Goal: Task Accomplishment & Management: Manage account settings

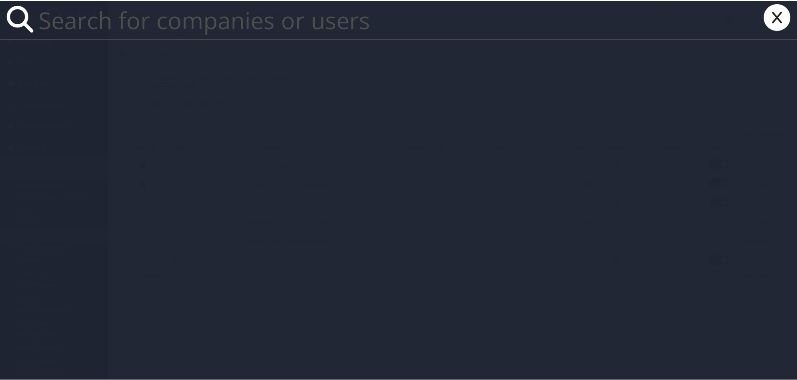
paste input "[EMAIL_ADDRESS][DOMAIN_NAME]"
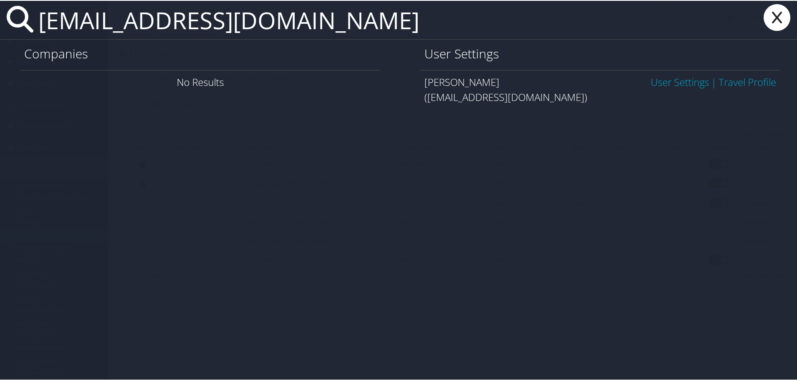
type input "[EMAIL_ADDRESS][DOMAIN_NAME]"
click at [665, 85] on link "User Settings" at bounding box center [680, 81] width 58 height 14
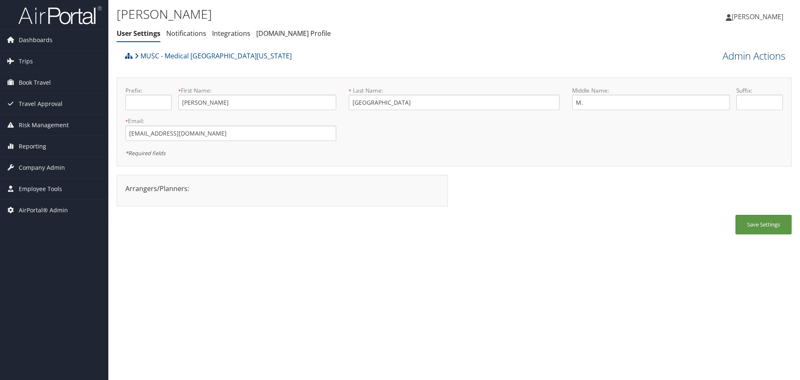
drag, startPoint x: 0, startPoint y: 0, endPoint x: 730, endPoint y: 57, distance: 732.4
click at [730, 56] on link "Admin Actions" at bounding box center [754, 56] width 63 height 14
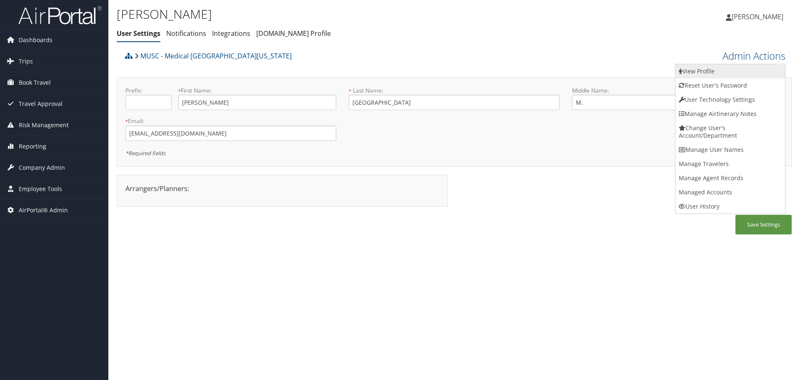
click at [734, 74] on link "View Profile" at bounding box center [731, 71] width 110 height 14
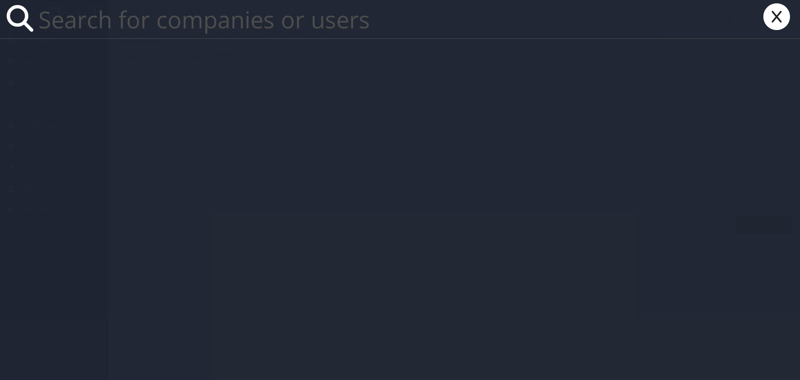
paste input "Bryan.Brunatti@comphealth.com"
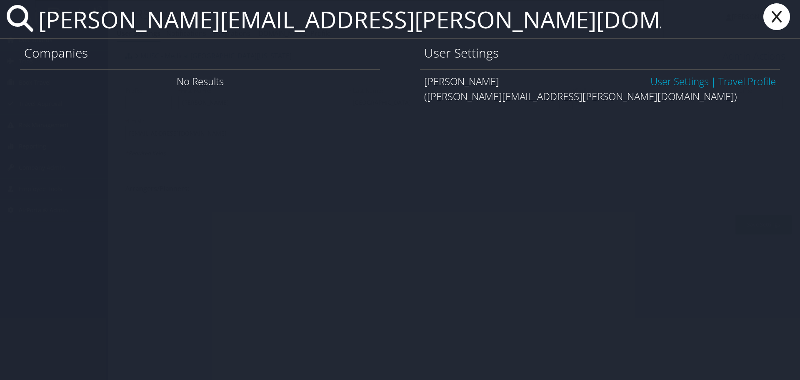
type input "Bryan.Brunatti@comphealth.com"
click at [684, 81] on link "User Settings" at bounding box center [680, 81] width 58 height 14
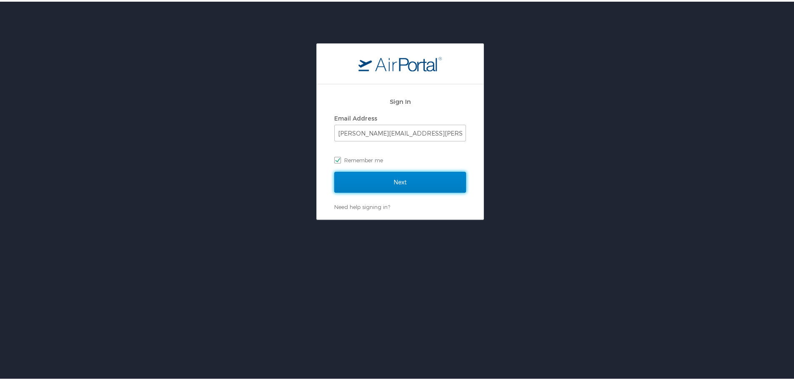
click at [407, 178] on input "Next" at bounding box center [400, 180] width 132 height 21
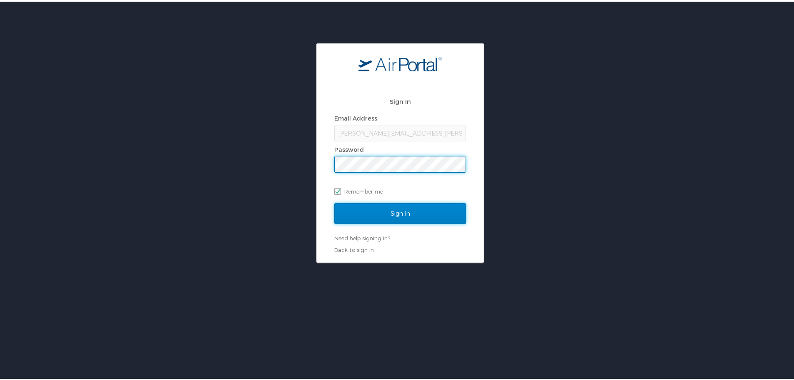
click at [397, 214] on input "Sign In" at bounding box center [400, 211] width 132 height 21
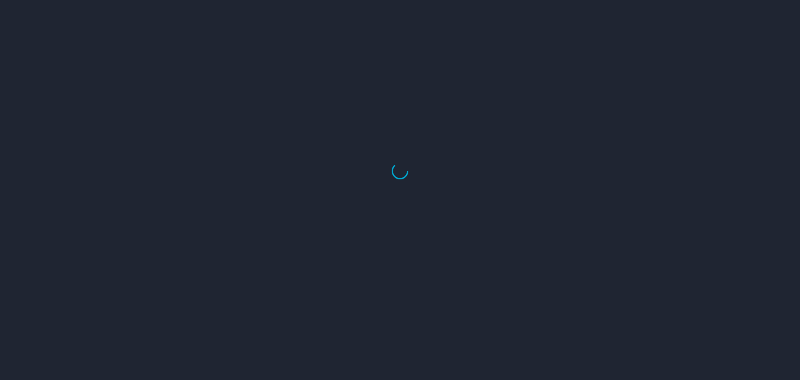
select select "US"
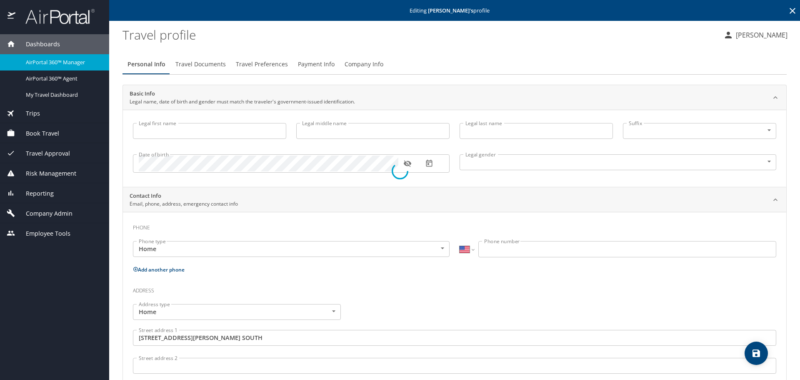
type input "[PERSON_NAME]"
type input "M."
type input "Bernshausen"
type input "Male"
type input "United States of America"
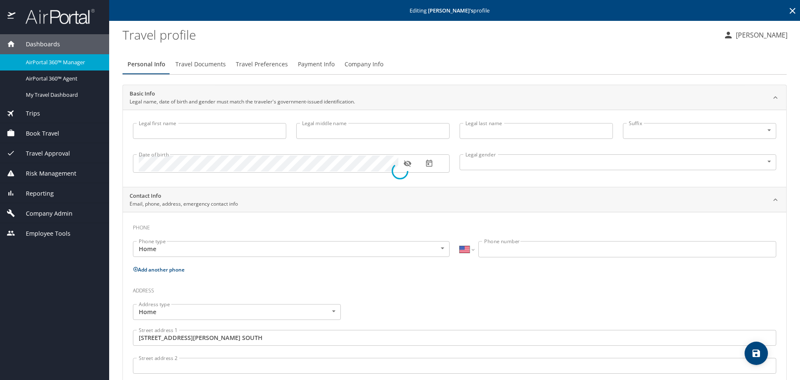
type input "United States of America"
type input "South Carolina"
select select "US"
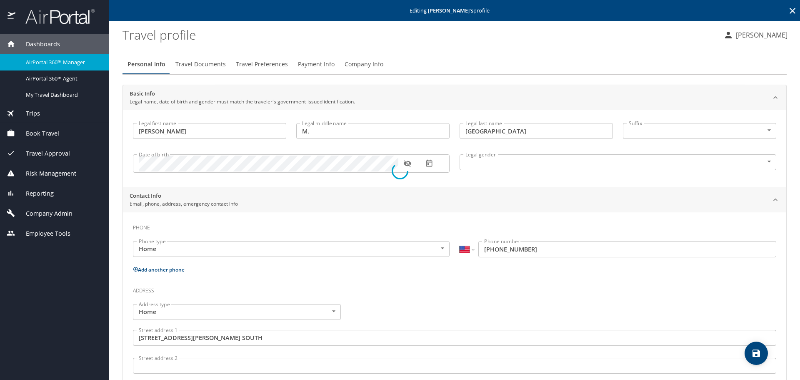
select select "US"
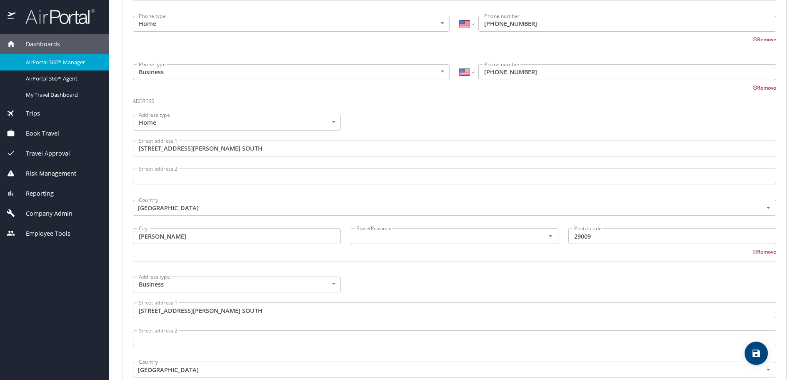
scroll to position [292, 0]
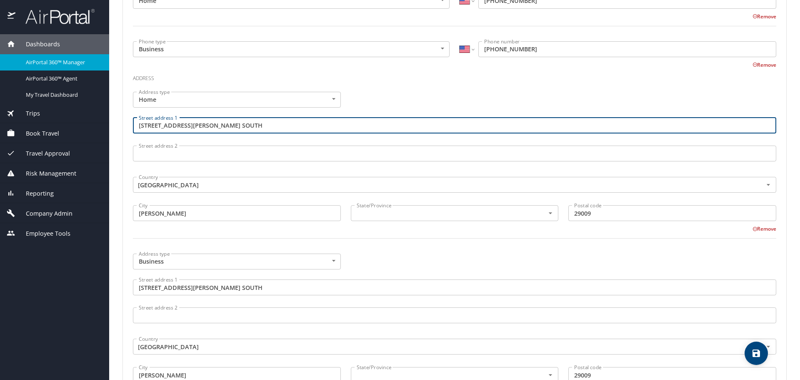
drag, startPoint x: 227, startPoint y: 125, endPoint x: 138, endPoint y: 129, distance: 88.9
click at [138, 129] on input "303 BLACKMON ST. SOUTH" at bounding box center [454, 126] width 643 height 16
click at [367, 221] on div "State/Province State/Province" at bounding box center [455, 212] width 208 height 21
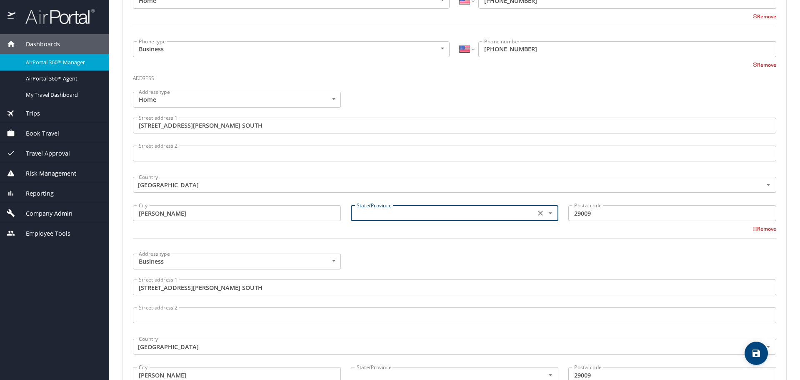
click at [370, 215] on input "text" at bounding box center [442, 213] width 178 height 11
type input "[US_STATE]"
click at [415, 245] on div at bounding box center [454, 243] width 653 height 20
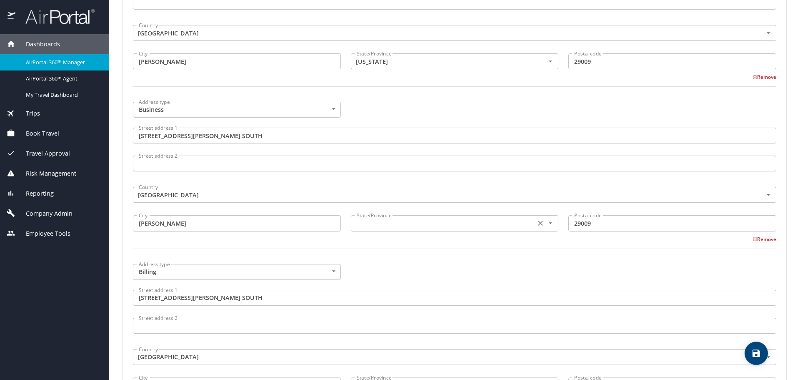
scroll to position [458, 0]
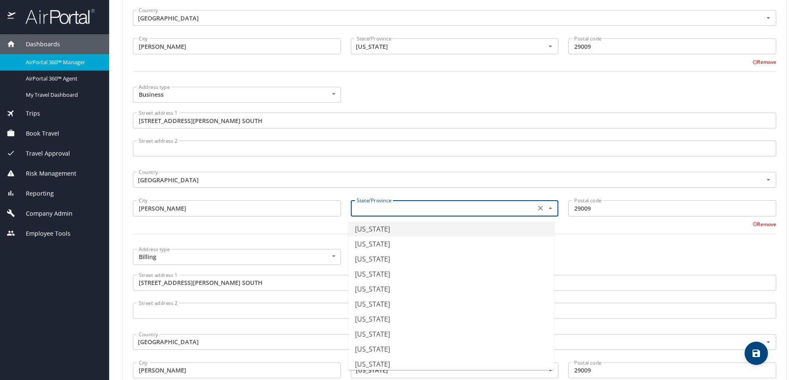
click at [421, 208] on input "text" at bounding box center [442, 208] width 178 height 11
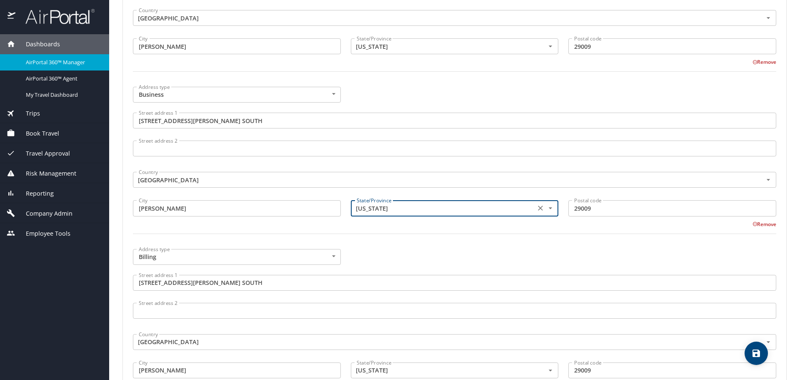
type input "South Carolina"
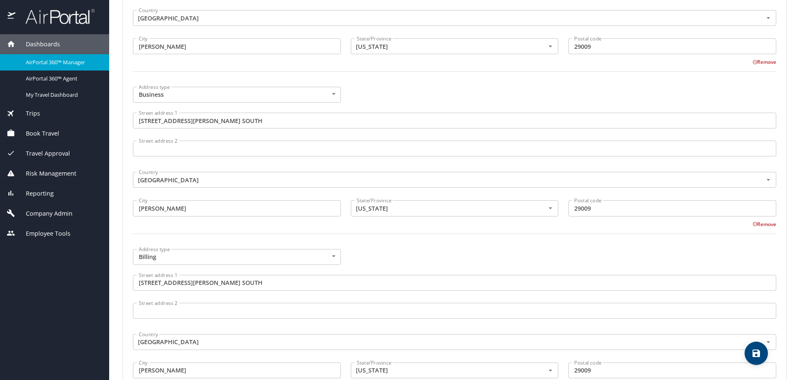
click at [422, 239] on div at bounding box center [454, 238] width 653 height 20
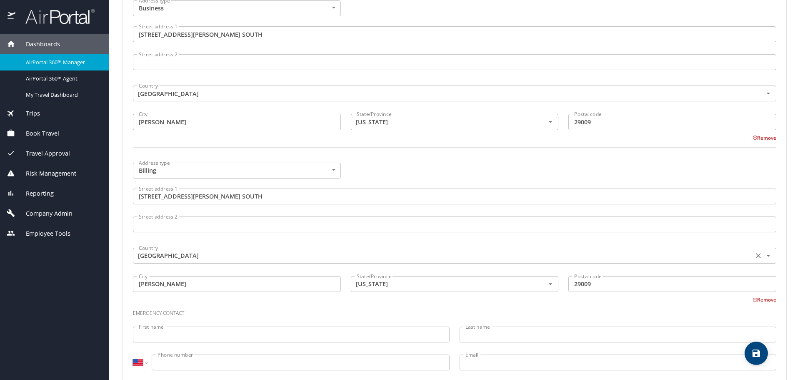
scroll to position [563, 0]
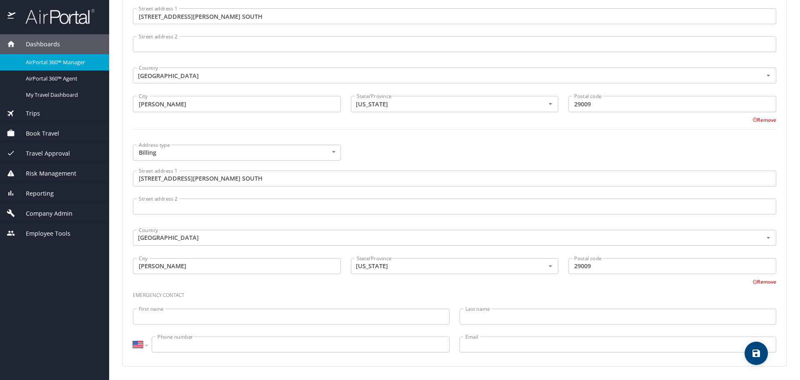
click at [761, 352] on icon "save" at bounding box center [756, 353] width 10 height 10
select select "US"
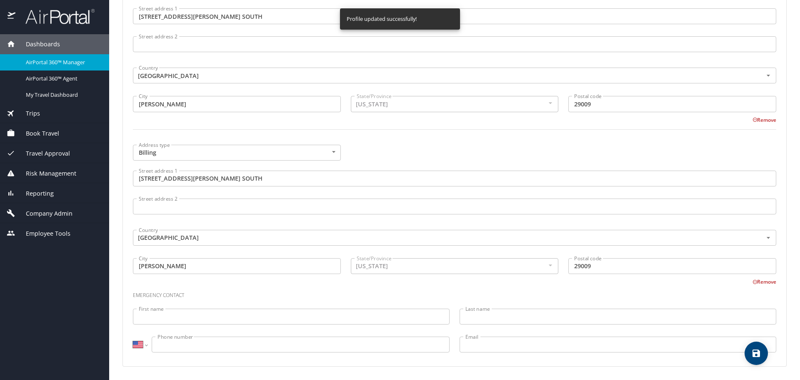
select select "US"
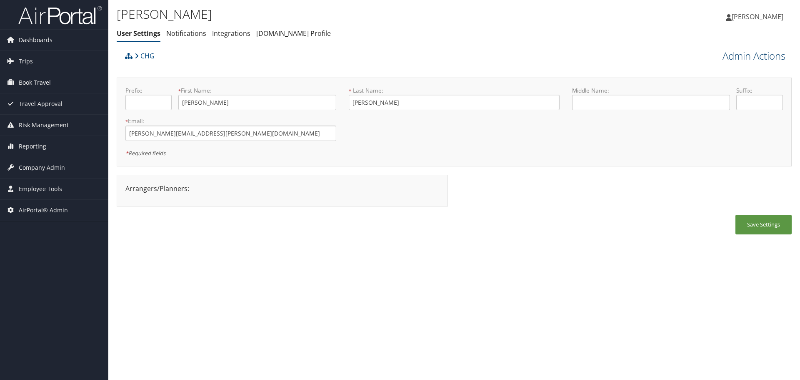
click at [741, 54] on link "Admin Actions" at bounding box center [754, 56] width 63 height 14
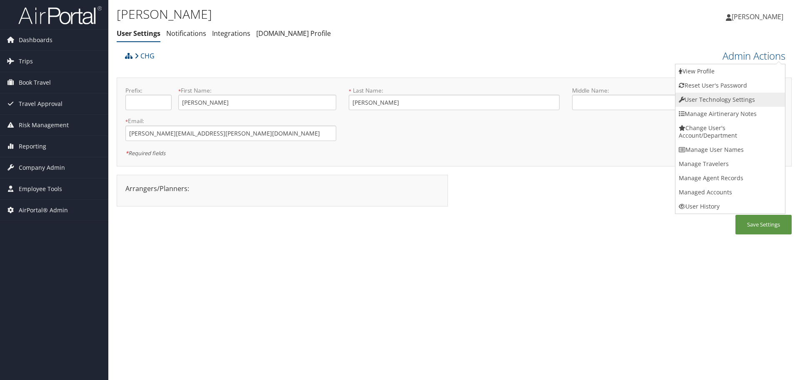
click at [737, 101] on link "User Technology Settings" at bounding box center [731, 100] width 110 height 14
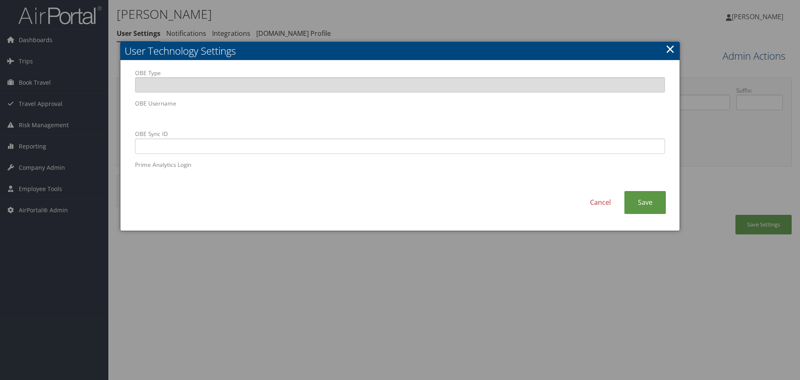
click at [128, 111] on div "OBE Type OBE Username OBE Sync ID Prime Analytics Login Cancel Save" at bounding box center [399, 145] width 559 height 170
click at [603, 198] on link "Cancel" at bounding box center [601, 202] width 48 height 23
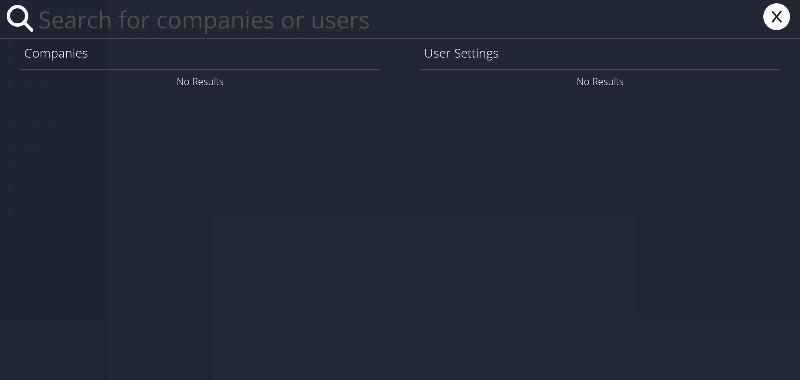
click at [773, 16] on icon at bounding box center [776, 16] width 33 height 27
paste input "[PERSON_NAME][EMAIL_ADDRESS][DOMAIN_NAME]"
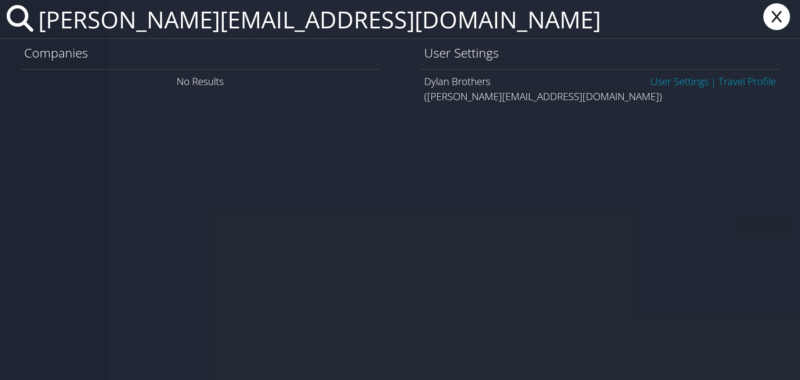
type input "[PERSON_NAME][EMAIL_ADDRESS][DOMAIN_NAME]"
click at [656, 75] on link "User Settings" at bounding box center [680, 81] width 58 height 14
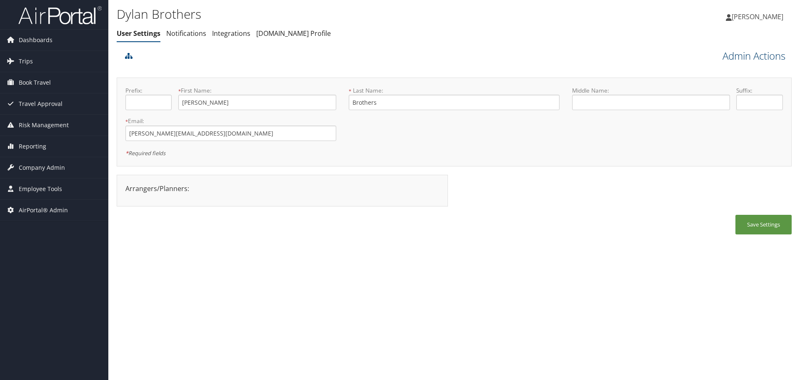
click at [744, 56] on link "Admin Actions" at bounding box center [754, 56] width 63 height 14
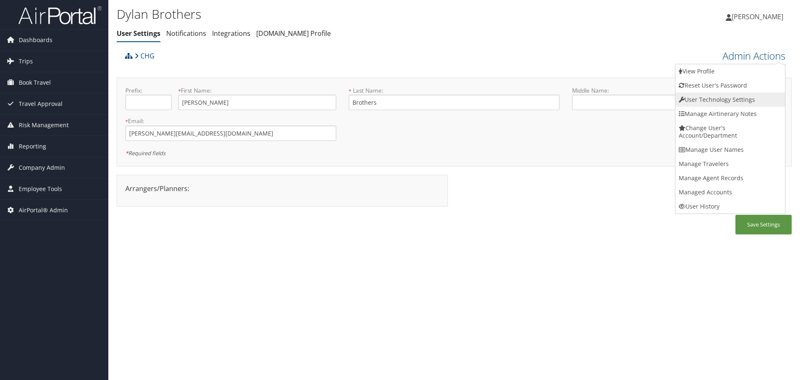
click at [736, 97] on link "User Technology Settings" at bounding box center [731, 100] width 110 height 14
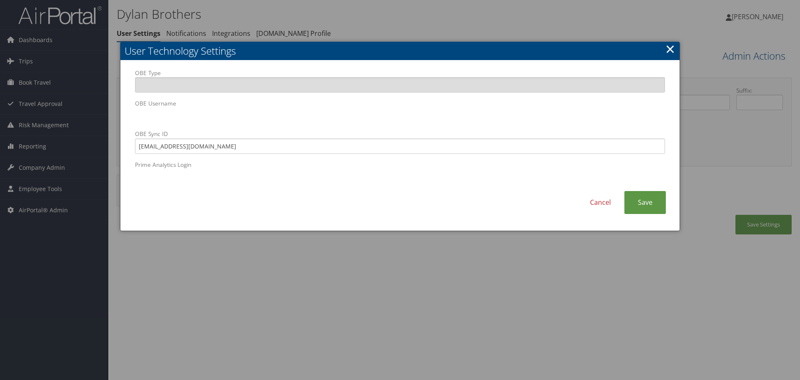
click at [101, 117] on body "Menu Dashboards ► AirPortal 360™ (Manager) AirPortal 360™ (Agent) My Travel Das…" at bounding box center [400, 190] width 800 height 380
click at [595, 205] on link "Cancel" at bounding box center [601, 202] width 48 height 23
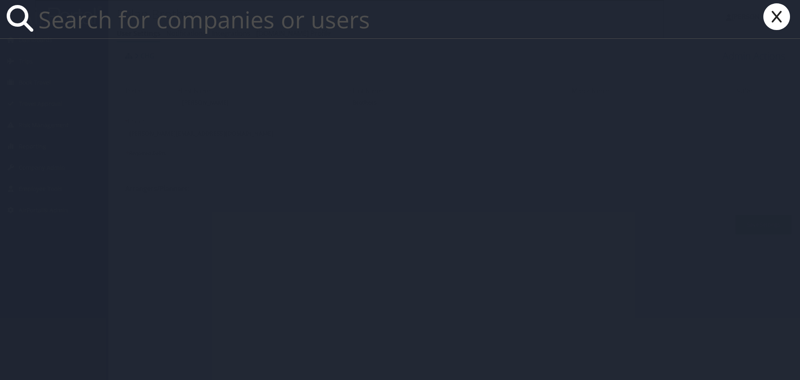
paste input "amaxwell@hagerty.com"
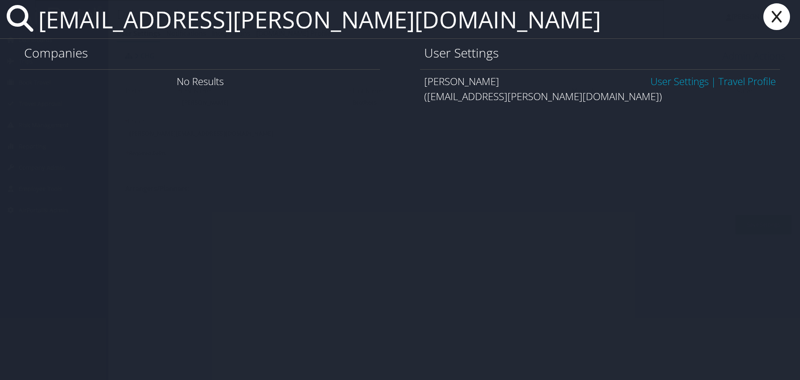
type input "amaxwell@hagerty.com"
click at [670, 83] on link "User Settings" at bounding box center [680, 81] width 58 height 14
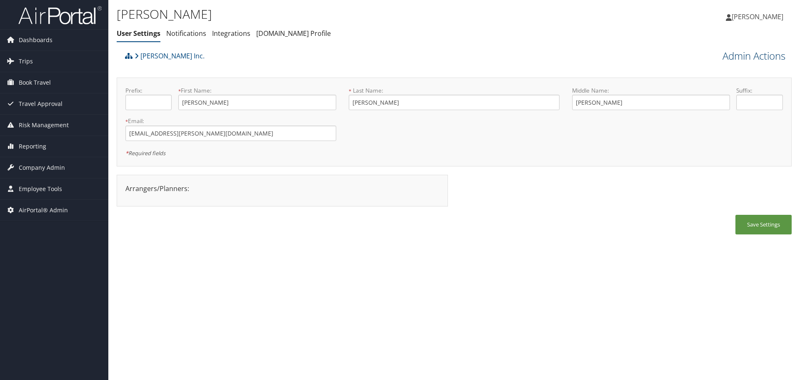
click at [748, 58] on link "Admin Actions" at bounding box center [754, 56] width 63 height 14
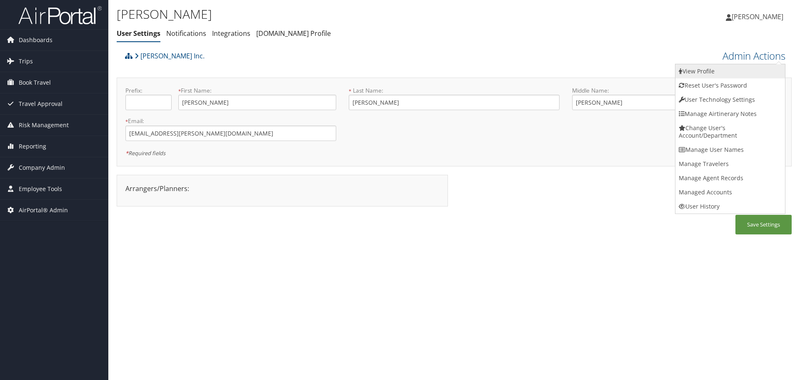
click at [746, 67] on link "View Profile" at bounding box center [731, 71] width 110 height 14
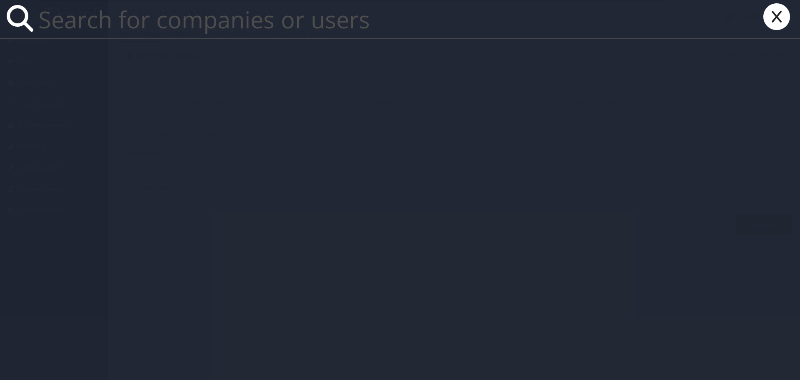
paste input "mcanfield@HAGERTY.com"
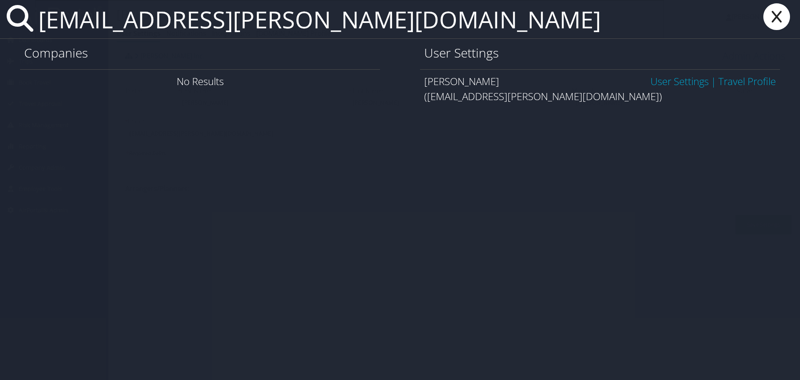
type input "mcanfield@HAGERTY.com"
click at [679, 77] on link "User Settings" at bounding box center [680, 81] width 58 height 14
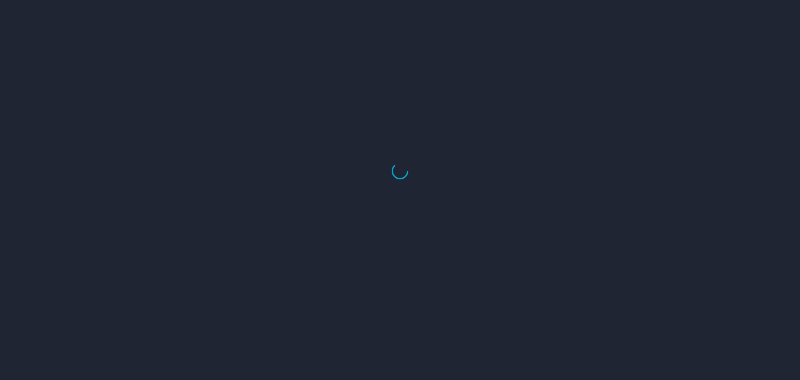
select select "US"
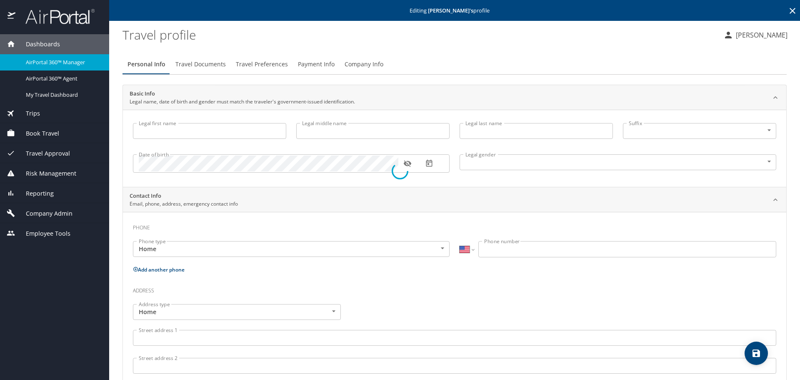
type input "[PERSON_NAME]"
type input "Female"
type input "Joshua"
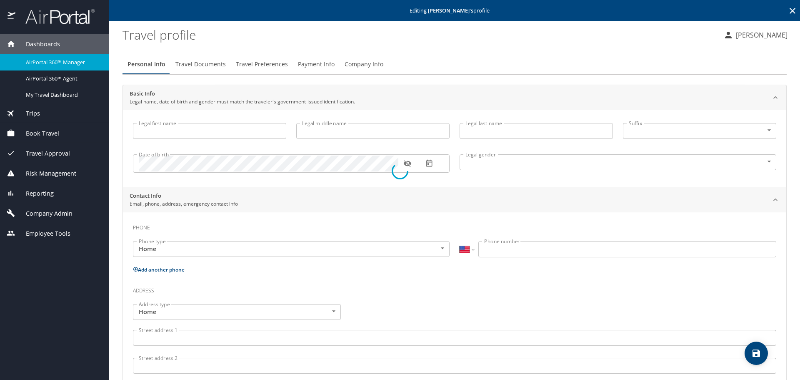
type input "[PERSON_NAME]"
select select "LR"
type input "06 327 708"
select select "US"
select select "IN"
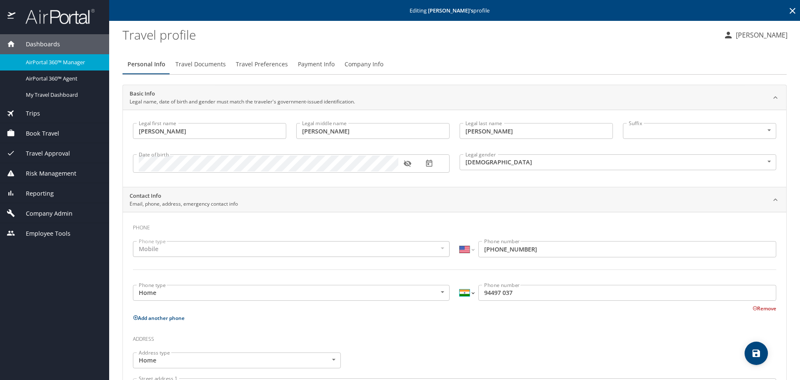
click at [460, 299] on select "International Afghanistan Åland Islands Albania Algeria American Samoa Andorra …" at bounding box center [467, 293] width 14 height 16
drag, startPoint x: 372, startPoint y: 332, endPoint x: 431, endPoint y: 313, distance: 61.9
click at [373, 332] on h3 "Address" at bounding box center [454, 337] width 643 height 14
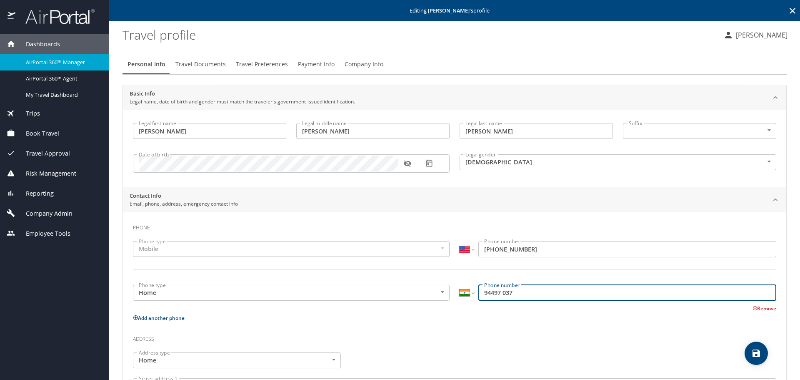
click at [479, 294] on input "94497 037" at bounding box center [627, 293] width 298 height 16
type input "91944 97037"
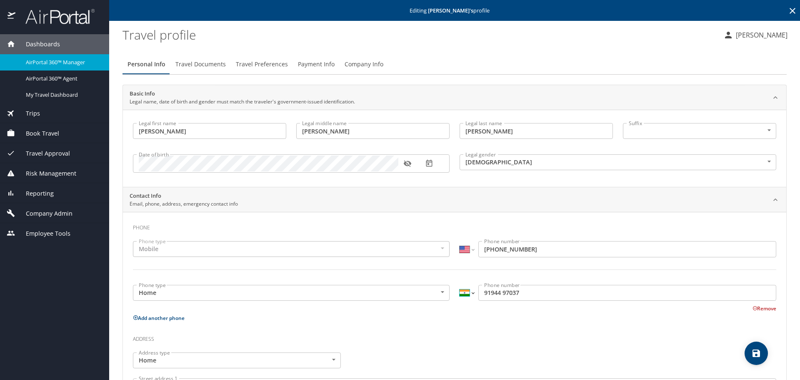
click at [466, 293] on select "International Afghanistan Åland Islands Albania Algeria American Samoa Andorra …" at bounding box center [467, 293] width 14 height 16
select select "US"
click at [460, 285] on select "International Afghanistan Åland Islands Albania Algeria American Samoa Andorra …" at bounding box center [467, 293] width 14 height 16
type input "(919) 449-7037"
click at [469, 321] on p "Add another phone" at bounding box center [454, 318] width 643 height 10
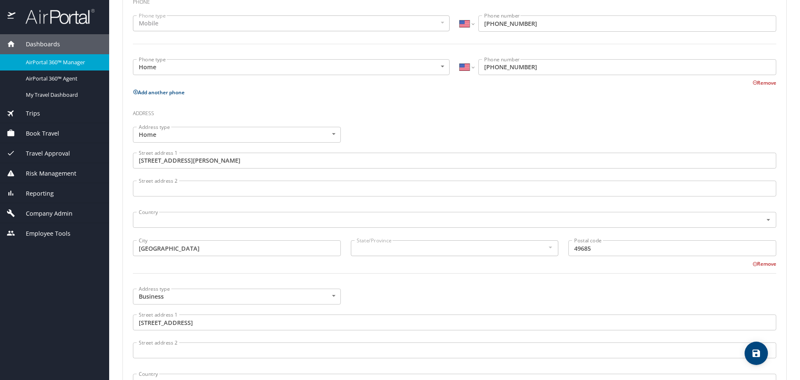
scroll to position [250, 0]
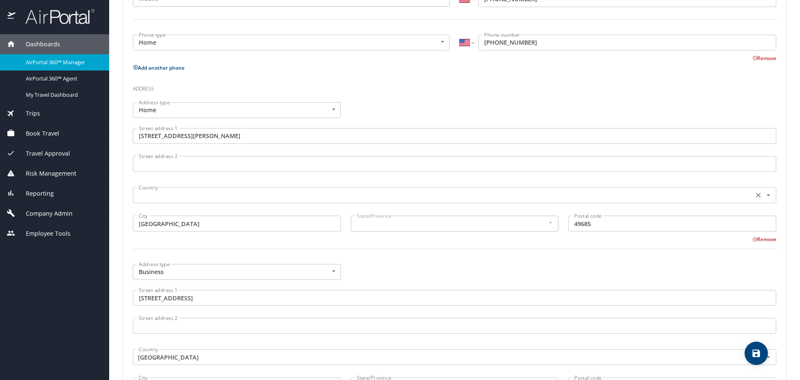
click at [315, 187] on div "Country" at bounding box center [454, 195] width 643 height 16
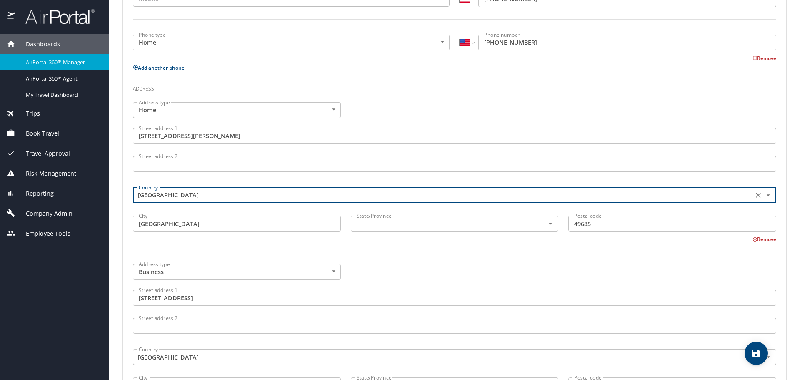
type input "[GEOGRAPHIC_DATA]"
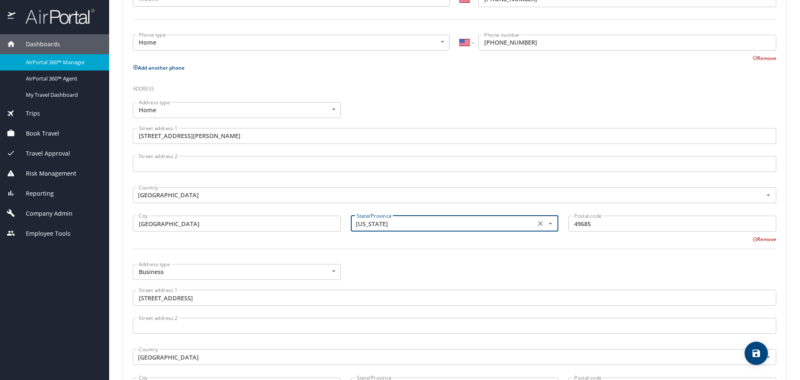
type input "[US_STATE]"
click at [404, 268] on div "Address type Business Business Address type Street address 1 141 Rivers Edge Dr…" at bounding box center [454, 342] width 653 height 167
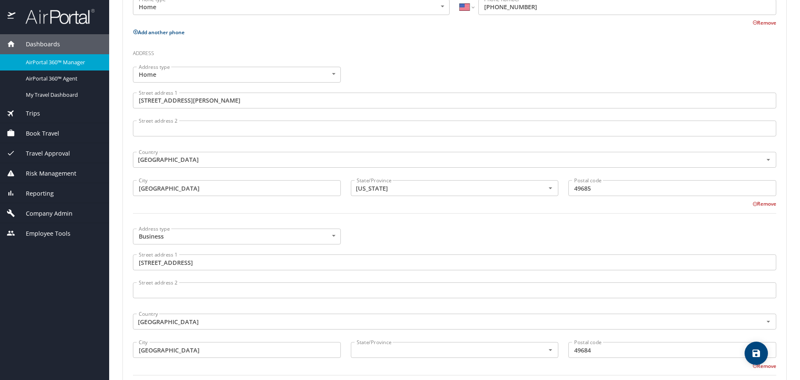
scroll to position [375, 0]
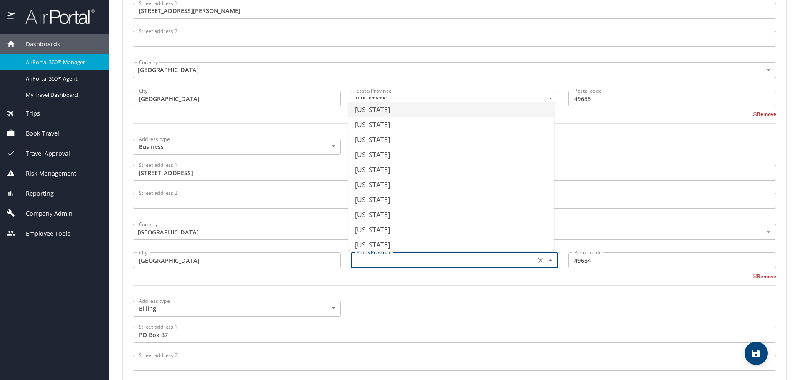
click at [408, 260] on input "text" at bounding box center [442, 260] width 178 height 11
type input "[US_STATE]"
click at [402, 297] on div at bounding box center [454, 290] width 653 height 20
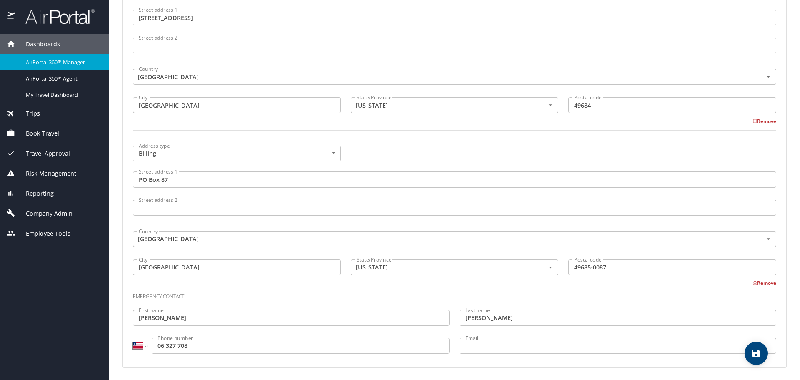
scroll to position [531, 0]
click at [141, 343] on select "International Afghanistan Åland Islands Albania Algeria American Samoa Andorra …" at bounding box center [140, 344] width 14 height 16
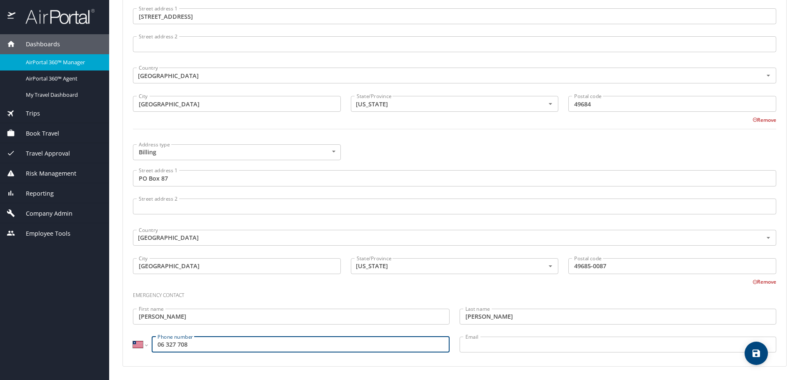
click at [156, 344] on input "06 327 708" at bounding box center [301, 344] width 298 height 16
type input "231 6 327 708"
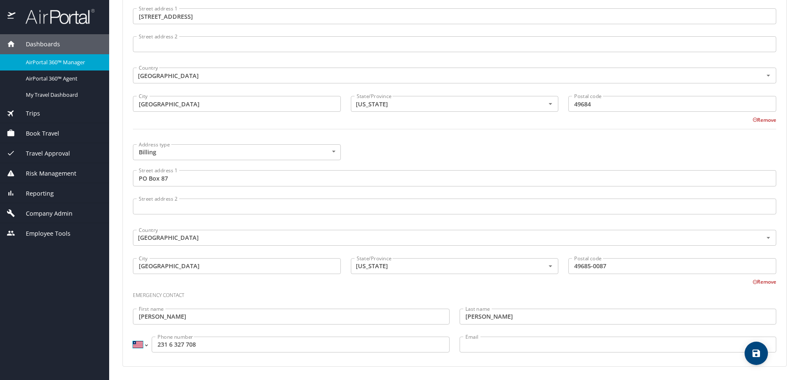
click at [139, 344] on select "International Afghanistan Åland Islands Albania Algeria American Samoa Andorra …" at bounding box center [140, 344] width 14 height 16
select select "US"
click at [133, 336] on select "International Afghanistan Åland Islands Albania Algeria American Samoa Andorra …" at bounding box center [140, 344] width 14 height 16
type input "(231) 632-7708"
click at [275, 293] on h3 "Emergency contact" at bounding box center [454, 293] width 643 height 14
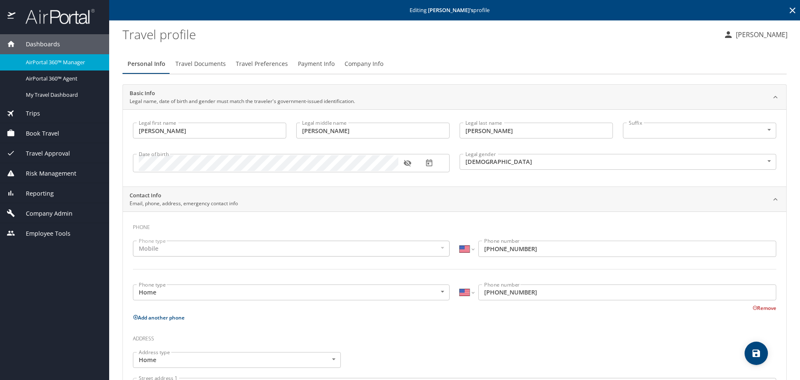
scroll to position [0, 0]
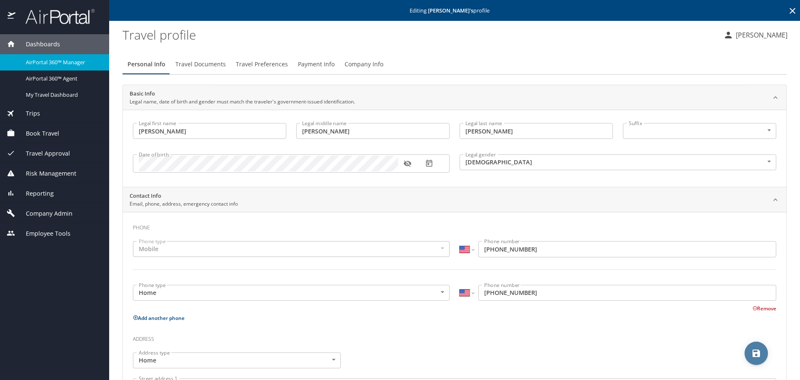
click at [756, 355] on icon "save" at bounding box center [756, 353] width 10 height 10
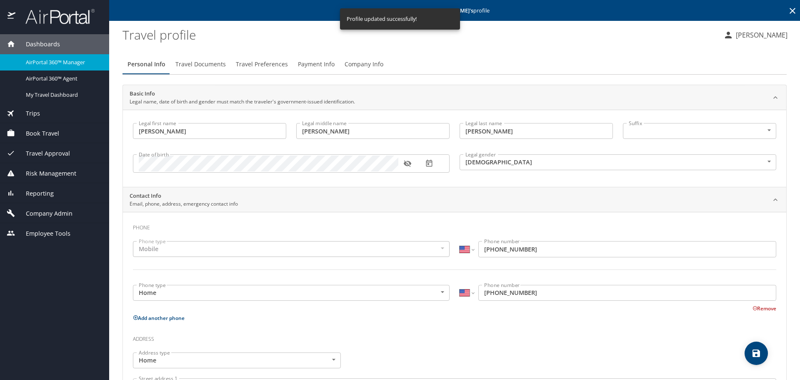
select select "US"
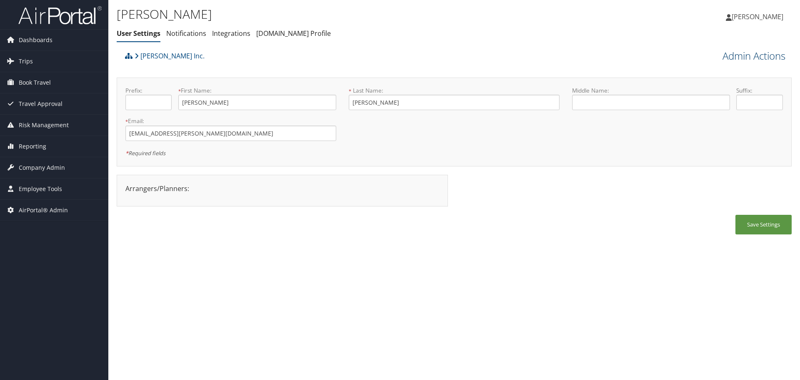
click at [744, 55] on link "Admin Actions" at bounding box center [754, 56] width 63 height 14
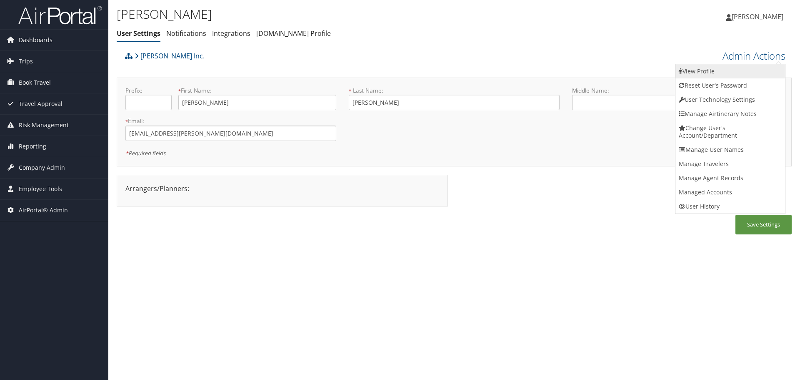
click at [748, 68] on link "View Profile" at bounding box center [731, 71] width 110 height 14
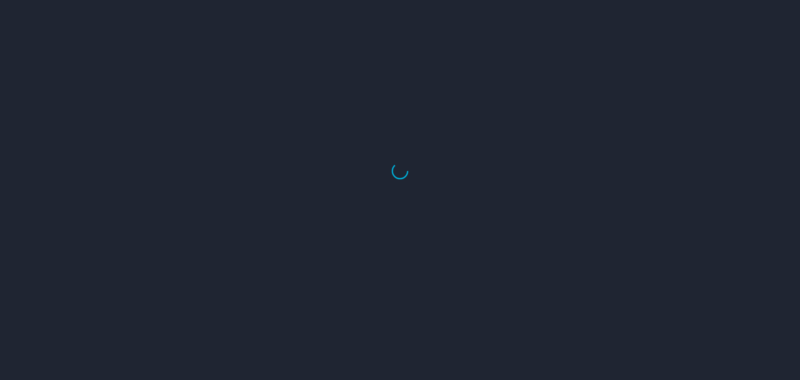
select select "US"
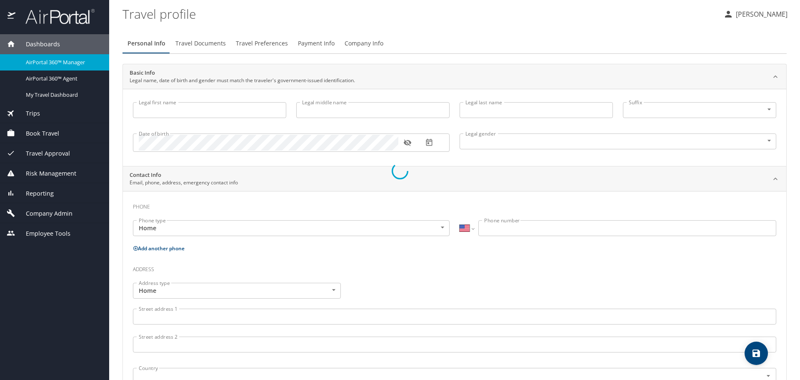
type input "[PERSON_NAME]"
type input "[DEMOGRAPHIC_DATA]"
select select "US"
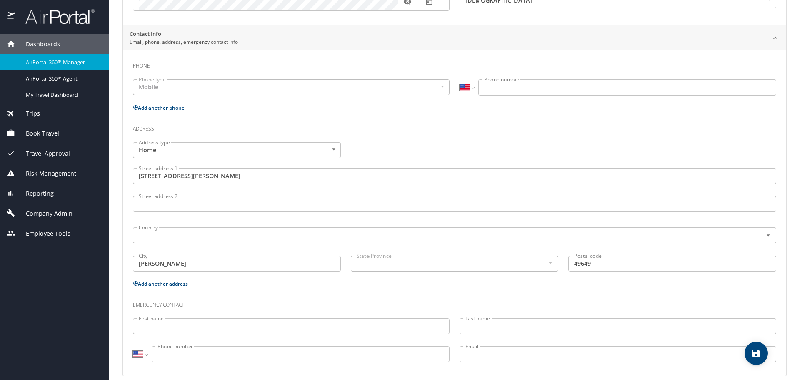
scroll to position [167, 0]
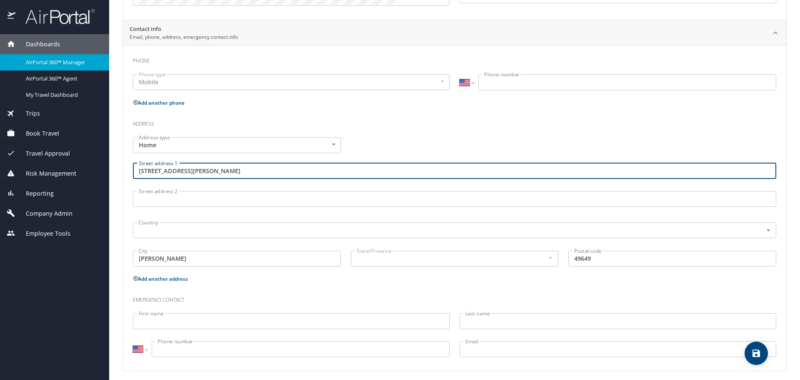
drag, startPoint x: 130, startPoint y: 177, endPoint x: 93, endPoint y: 175, distance: 37.2
click at [93, 175] on div "Dashboards AirPortal 360™ Manager AirPortal 360™ Agent My Travel Dashboard Trip…" at bounding box center [400, 190] width 800 height 380
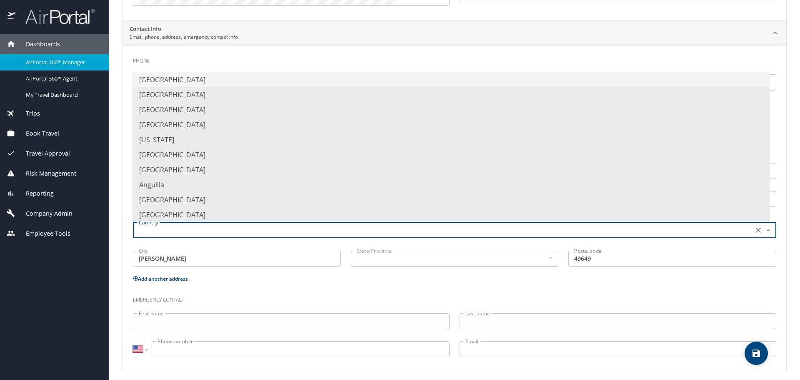
click at [383, 233] on input "text" at bounding box center [442, 230] width 614 height 11
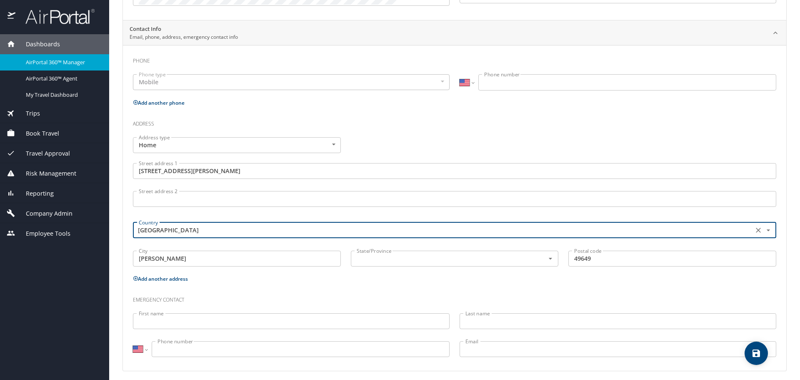
type input "[GEOGRAPHIC_DATA]"
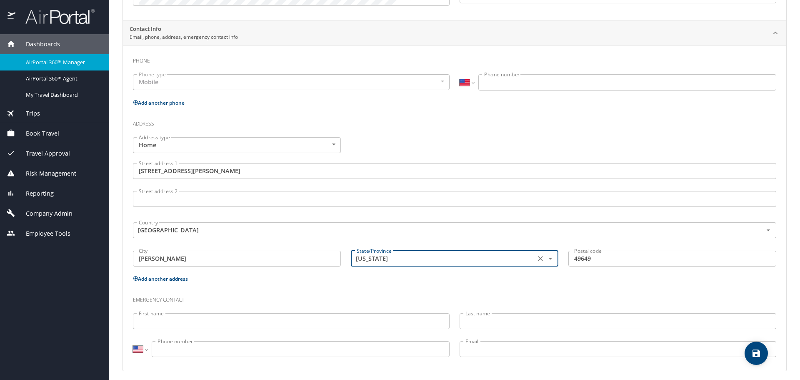
type input "[US_STATE]"
click at [391, 284] on div "Phone Phone type Mobile Mobile Phone type International [GEOGRAPHIC_DATA] [GEOG…" at bounding box center [454, 208] width 643 height 312
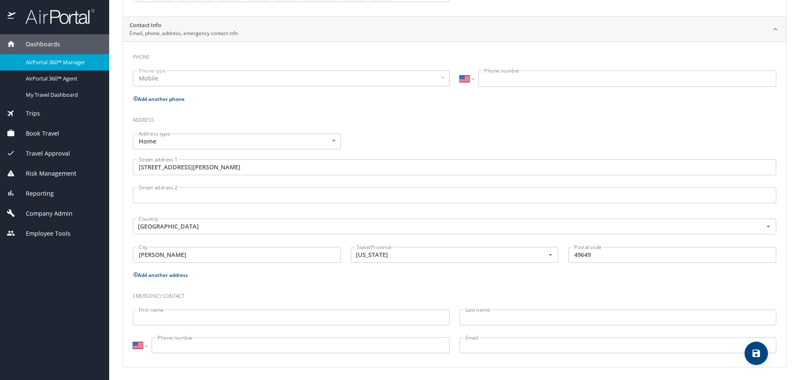
scroll to position [171, 0]
click at [761, 355] on icon "save" at bounding box center [756, 353] width 10 height 10
select select "US"
